Goal: Information Seeking & Learning: Learn about a topic

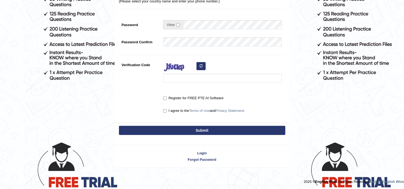
scroll to position [126, 0]
click at [202, 153] on link "Login" at bounding box center [202, 153] width 175 height 5
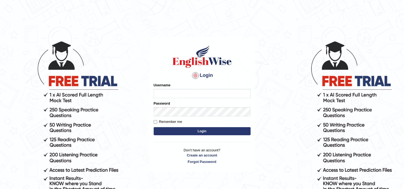
type input "dhanushkakeerthi"
click at [192, 130] on button "Login" at bounding box center [202, 131] width 97 height 8
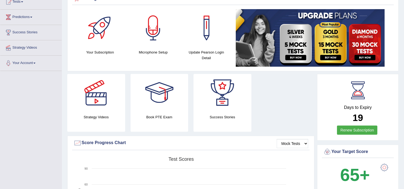
scroll to position [30, 0]
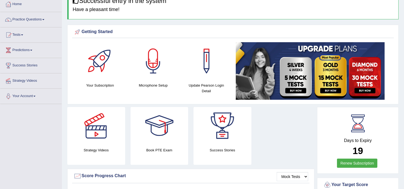
click at [26, 23] on link "Practice Questions" at bounding box center [30, 18] width 61 height 13
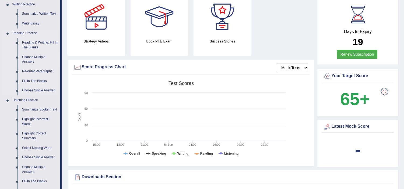
scroll to position [150, 0]
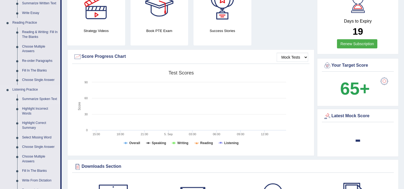
click at [44, 96] on link "Summarize Spoken Text" at bounding box center [40, 100] width 41 height 10
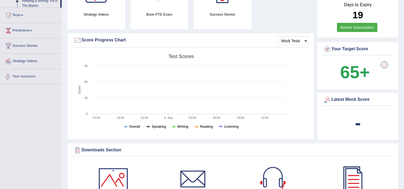
scroll to position [224, 0]
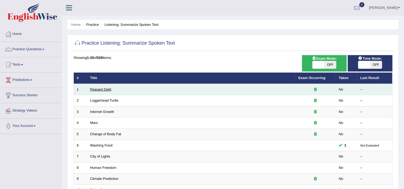
click at [107, 89] on link "Peasant Debt" at bounding box center [100, 90] width 21 height 4
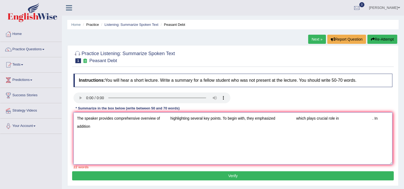
click at [162, 119] on textarea "The speaker provides comprehensive overview of highlighting several key points.…" at bounding box center [233, 139] width 319 height 52
click at [100, 127] on textarea "The speaker provides comprehensive overview of current main porblems of the fam…" at bounding box center [233, 139] width 319 height 52
click at [81, 127] on textarea "The speaker provides comprehensive overview of current main porblems of the fam…" at bounding box center [233, 139] width 319 height 52
click at [348, 118] on textarea "The speaker provides comprehensive overview of current main porblems of the fam…" at bounding box center [233, 139] width 319 height 52
click at [99, 126] on textarea "The speaker provides comprehensive overview of current main porblems of the fam…" at bounding box center [233, 139] width 319 height 52
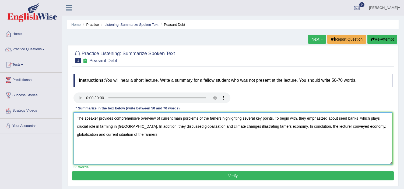
click at [252, 125] on textarea "The speaker provides comprehensive overview of current main porblems of the fam…" at bounding box center [233, 139] width 319 height 52
click at [129, 132] on textarea "The speaker provides comprehensive overview of current main porblems of the fam…" at bounding box center [233, 139] width 319 height 52
type textarea "The speaker provides comprehensive overview of current main porblems of the fam…"
click at [157, 179] on button "Verify" at bounding box center [233, 176] width 322 height 9
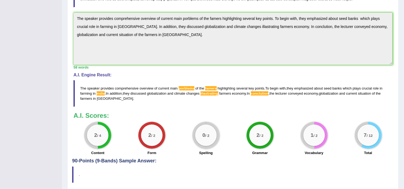
scroll to position [144, 0]
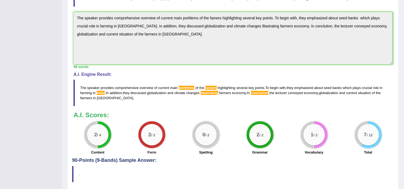
drag, startPoint x: 106, startPoint y: 101, endPoint x: 109, endPoint y: 98, distance: 4.4
click at [109, 98] on blockquote "The speaker provides comprehensive overview of current main porblems of the fam…" at bounding box center [233, 93] width 319 height 27
drag, startPoint x: 109, startPoint y: 98, endPoint x: 78, endPoint y: 87, distance: 32.1
click at [78, 87] on blockquote "The speaker provides comprehensive overview of current main porblems of the fam…" at bounding box center [233, 93] width 319 height 27
drag, startPoint x: 78, startPoint y: 87, endPoint x: 106, endPoint y: 104, distance: 32.4
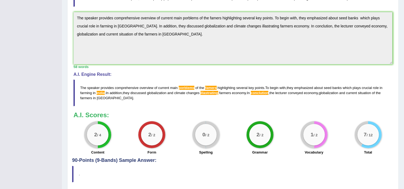
click at [106, 104] on blockquote "The speaker provides comprehensive overview of current main porblems of the fam…" at bounding box center [233, 93] width 319 height 27
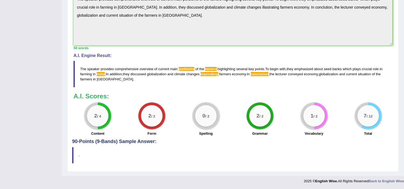
click at [97, 149] on blockquote "." at bounding box center [233, 155] width 322 height 16
click at [109, 142] on h4 "90-Points (9-Bands) Sample Answer:" at bounding box center [233, 25] width 322 height 237
drag, startPoint x: 250, startPoint y: 88, endPoint x: 248, endPoint y: 93, distance: 5.0
click at [250, 92] on div "Instructions: You will hear a short lecture. Write a summary for a fellow stude…" at bounding box center [233, 24] width 322 height 231
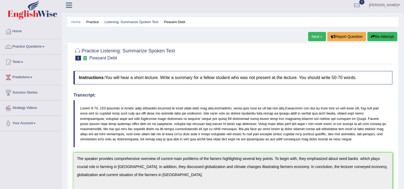
scroll to position [0, 0]
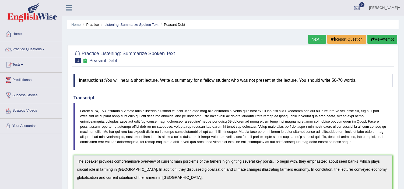
click at [314, 39] on link "Next »" at bounding box center [318, 39] width 18 height 9
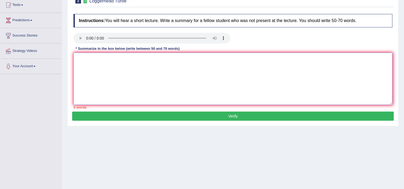
click at [109, 68] on textarea at bounding box center [233, 79] width 319 height 52
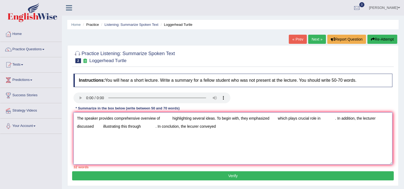
click at [161, 119] on textarea "The speaker provides comprehensive overview of highlighting several ideas. To b…" at bounding box center [233, 139] width 319 height 52
click at [162, 117] on textarea "The speaker provides comprehensive overview of highlighting several ideas. To b…" at bounding box center [233, 139] width 319 height 52
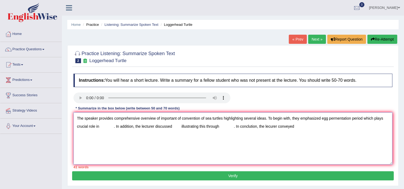
click at [102, 128] on textarea "The speaker provides comprehensive overview of important of convention of sea t…" at bounding box center [233, 139] width 319 height 52
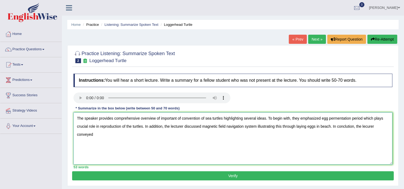
click at [96, 132] on textarea "The speaker provides comprehensive overview of important of convention of sea t…" at bounding box center [233, 139] width 319 height 52
type textarea "The speaker provides comprehensive overview of important of convention of sea t…"
click at [153, 177] on button "Verify" at bounding box center [233, 176] width 322 height 9
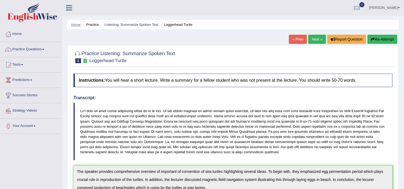
click at [78, 23] on link "Home" at bounding box center [75, 25] width 9 height 4
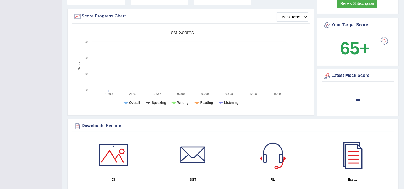
click at [383, 39] on div at bounding box center [384, 41] width 11 height 11
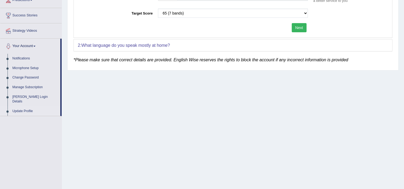
scroll to position [90, 0]
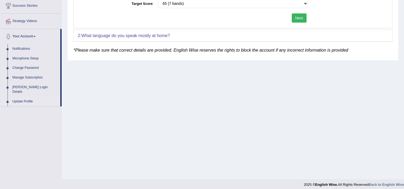
click at [166, 37] on b "What language do you speak mostly at home?" at bounding box center [125, 35] width 89 height 5
click at [104, 34] on b "What language do you speak mostly at home?" at bounding box center [125, 35] width 89 height 5
click at [77, 34] on div "2: What language do you speak mostly at home?" at bounding box center [233, 36] width 319 height 12
click at [104, 34] on b "What language do you speak mostly at home?" at bounding box center [125, 35] width 89 height 5
click at [302, 31] on div "2: What language do you speak mostly at home?" at bounding box center [233, 36] width 319 height 12
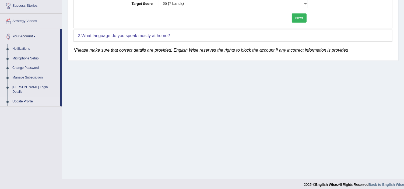
scroll to position [30, 0]
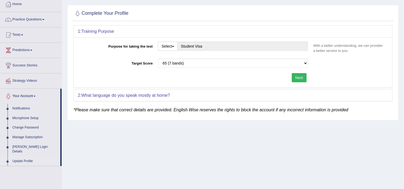
click at [298, 74] on button "Next" at bounding box center [299, 77] width 15 height 9
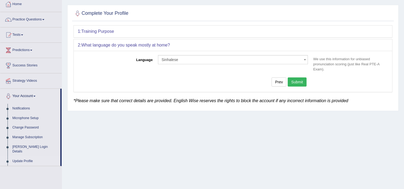
click at [293, 82] on button "Submit" at bounding box center [297, 82] width 19 height 9
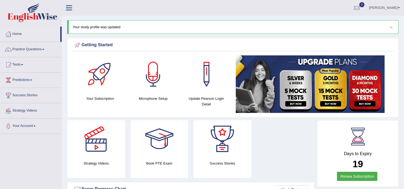
click at [371, 7] on link "[PERSON_NAME]" at bounding box center [384, 7] width 39 height 14
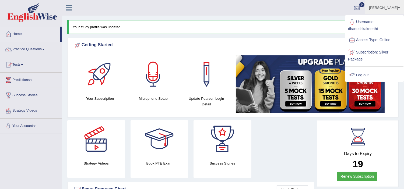
click at [357, 79] on link "Log out" at bounding box center [375, 75] width 58 height 12
